Goal: Information Seeking & Learning: Learn about a topic

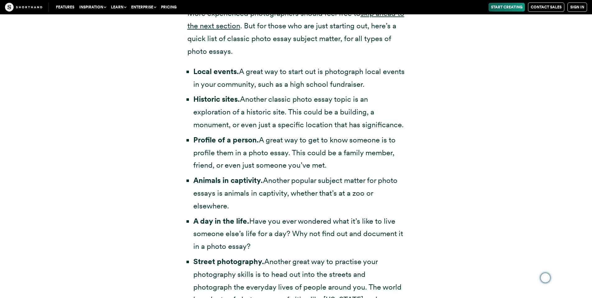
scroll to position [1344, 0]
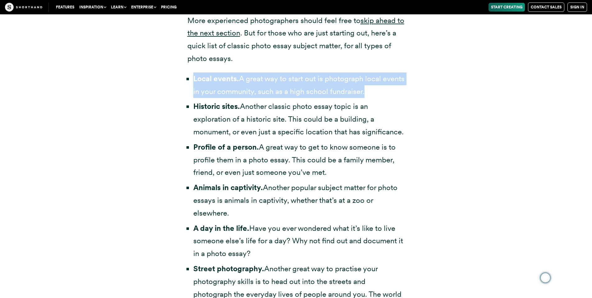
drag, startPoint x: 0, startPoint y: 0, endPoint x: 193, endPoint y: 77, distance: 207.5
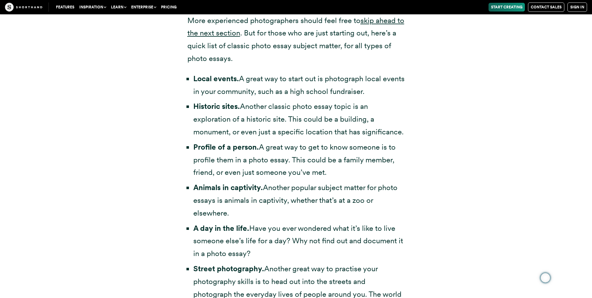
drag, startPoint x: 193, startPoint y: 77, endPoint x: 228, endPoint y: 85, distance: 36.5
click at [228, 85] on li "Local events. A great way to start out is photograph local events in your commu…" at bounding box center [299, 84] width 212 height 25
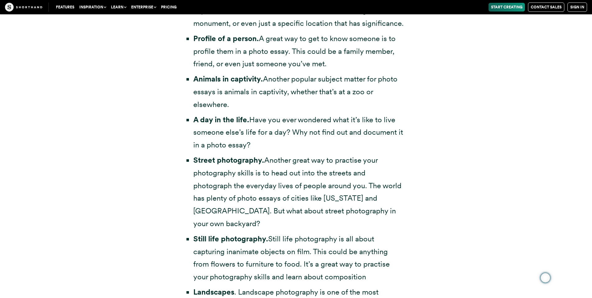
scroll to position [1431, 0]
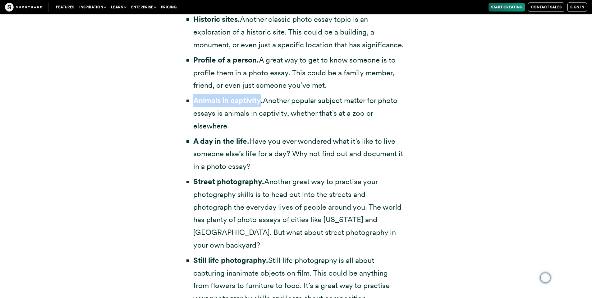
drag, startPoint x: 594, startPoint y: 34, endPoint x: 191, endPoint y: 102, distance: 409.3
click at [191, 102] on ul "Local events. A great way to start out is photograph local events in your commu…" at bounding box center [296, 238] width 218 height 507
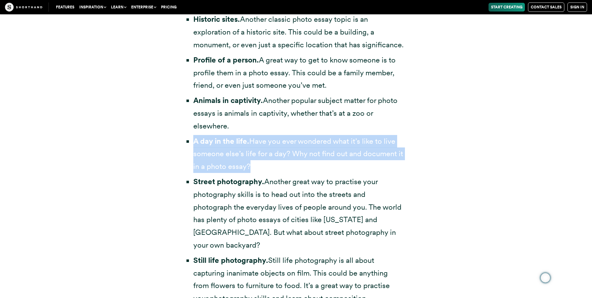
drag, startPoint x: 191, startPoint y: 102, endPoint x: 190, endPoint y: 138, distance: 36.4
click at [190, 138] on ul "Local events. A great way to start out is photograph local events in your commu…" at bounding box center [296, 238] width 218 height 507
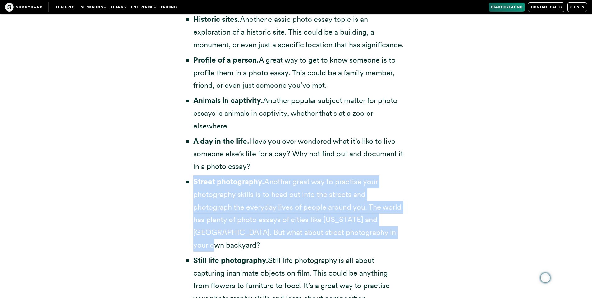
drag, startPoint x: 190, startPoint y: 138, endPoint x: 189, endPoint y: 178, distance: 40.4
click at [193, 178] on li "Street photography. Another great way to practise your photography skills is to…" at bounding box center [299, 213] width 212 height 76
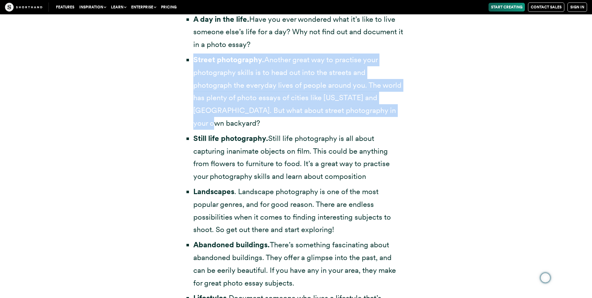
scroll to position [1546, 0]
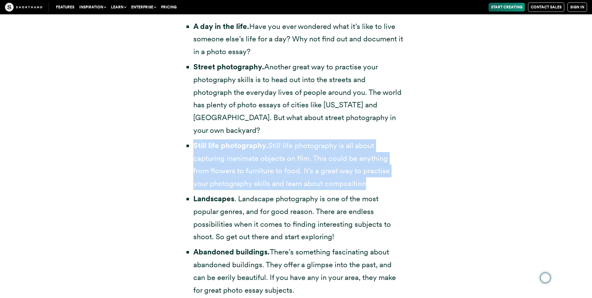
drag, startPoint x: 189, startPoint y: 178, endPoint x: 191, endPoint y: 136, distance: 42.0
click at [191, 136] on ul "Local events. A great way to start out is photograph local events in your commu…" at bounding box center [296, 124] width 218 height 507
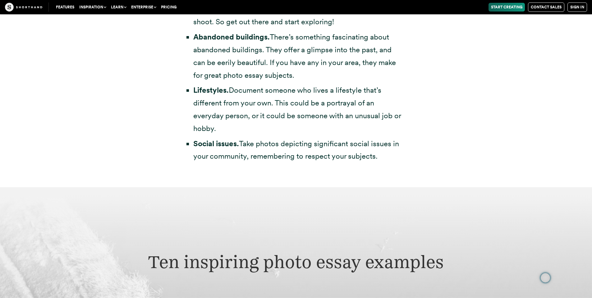
scroll to position [1732, 0]
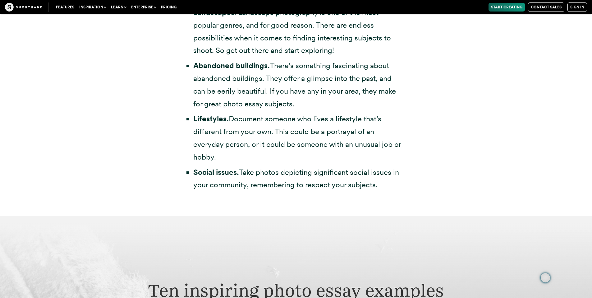
drag, startPoint x: 191, startPoint y: 136, endPoint x: 193, endPoint y: 105, distance: 31.1
drag, startPoint x: 193, startPoint y: 105, endPoint x: 190, endPoint y: 155, distance: 50.1
click at [193, 166] on li "Social issues. Take photos depicting significant social issues in your communit…" at bounding box center [299, 178] width 212 height 25
